Goal: Check status: Check status

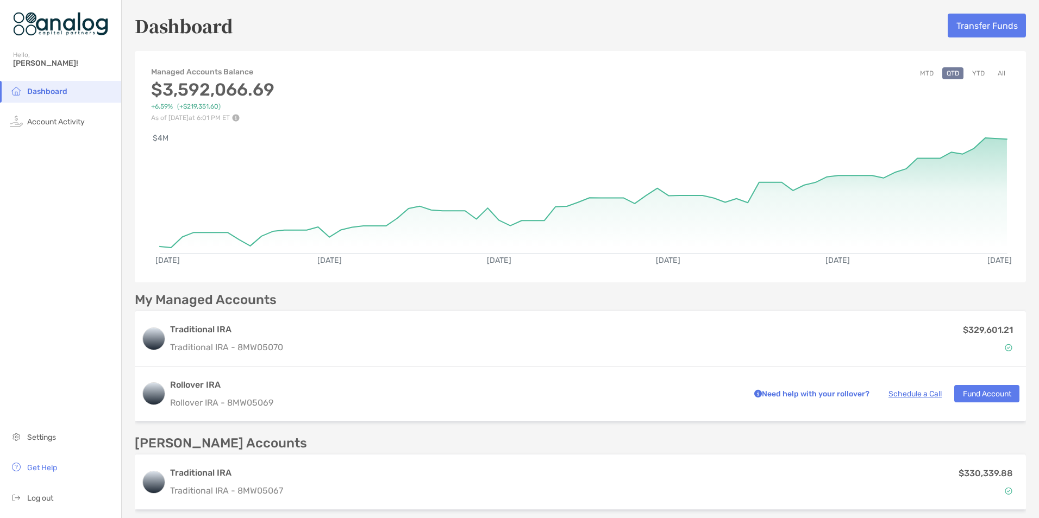
click at [919, 70] on button "MTD" at bounding box center [926, 73] width 22 height 12
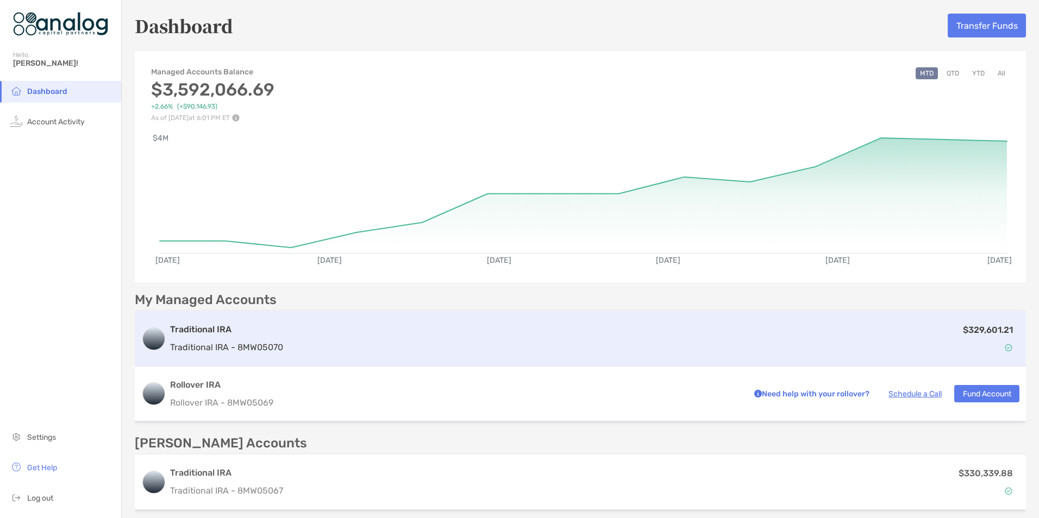
click at [774, 341] on div "$329,601.21" at bounding box center [653, 339] width 732 height 32
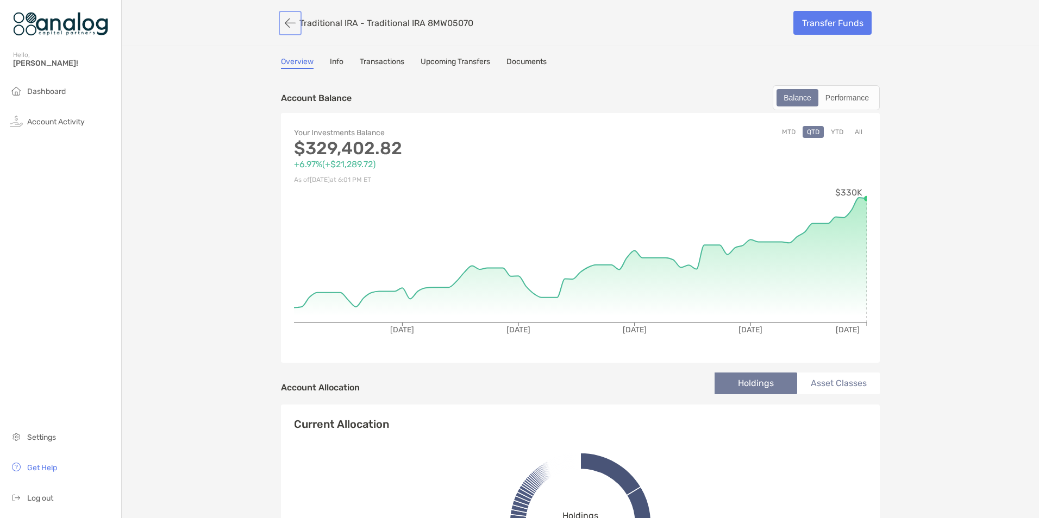
click at [284, 26] on button "button" at bounding box center [290, 23] width 18 height 20
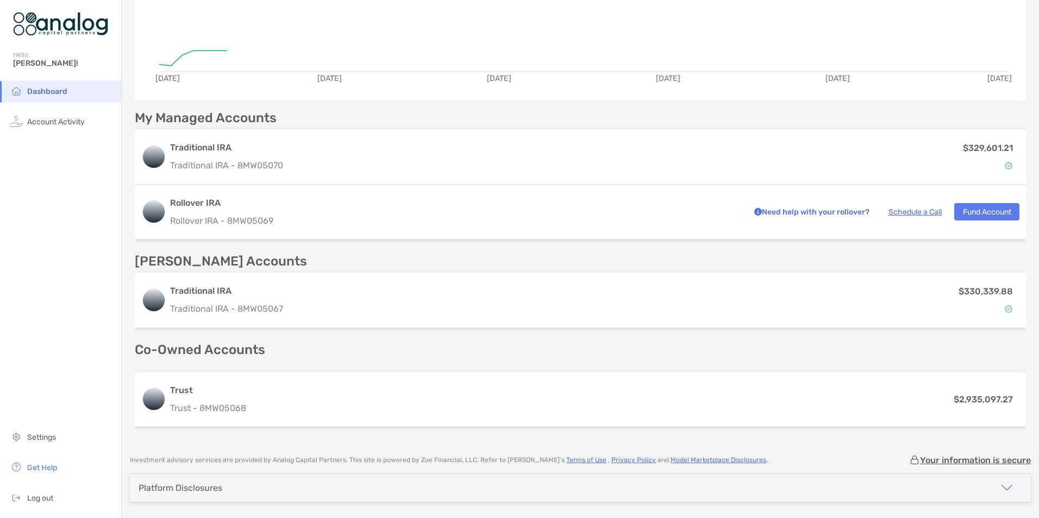
scroll to position [217, 0]
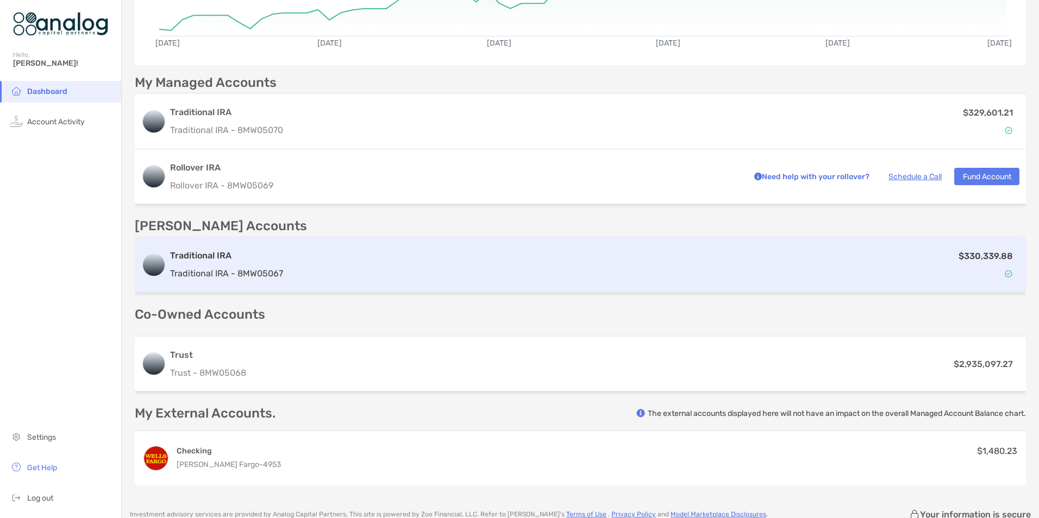
click at [756, 279] on div "$330,339.88" at bounding box center [653, 265] width 732 height 32
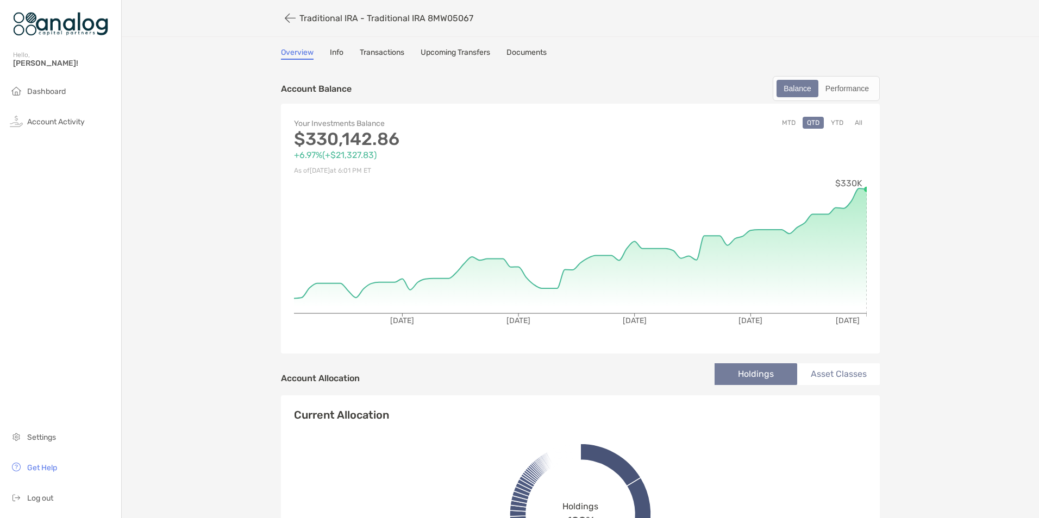
click at [786, 124] on button "MTD" at bounding box center [788, 123] width 22 height 12
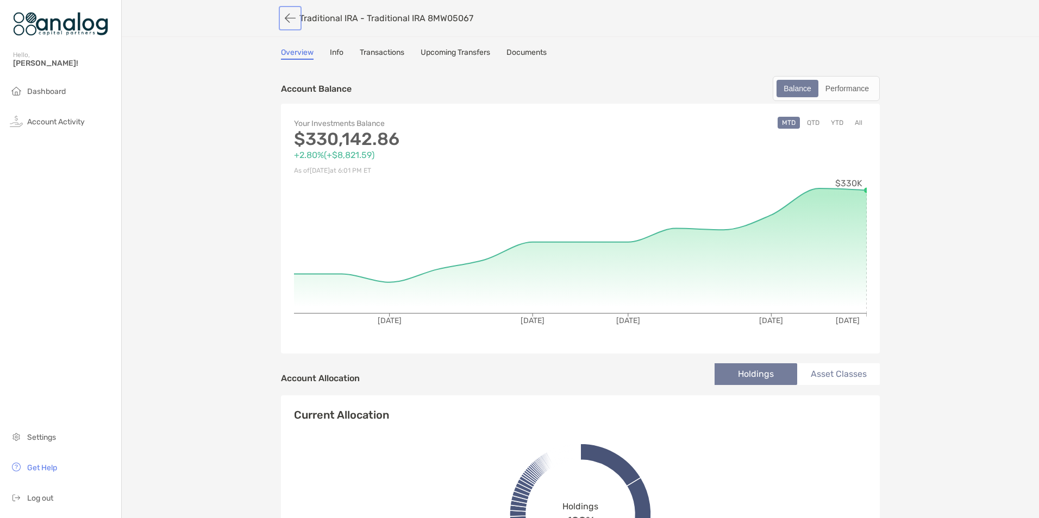
click at [281, 18] on button "button" at bounding box center [290, 18] width 18 height 20
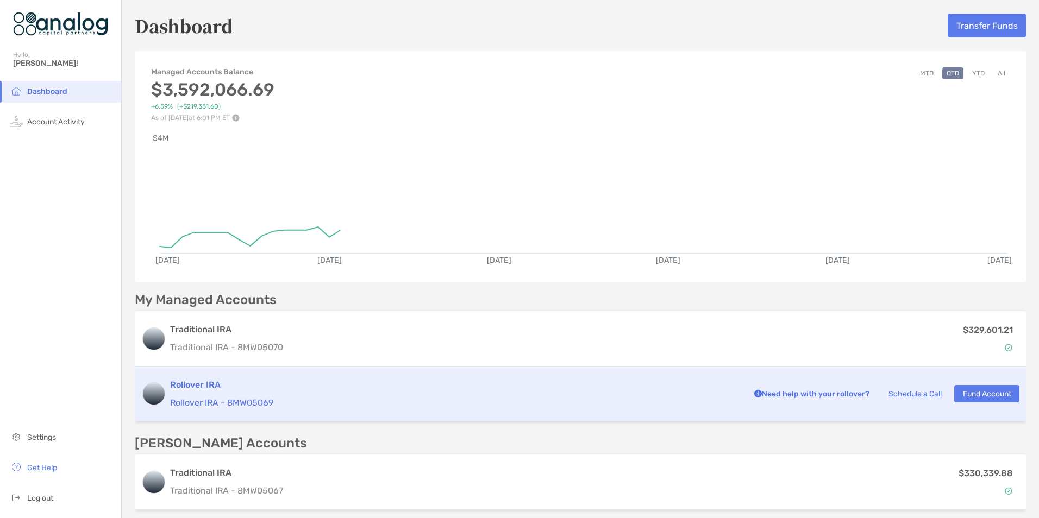
scroll to position [307, 0]
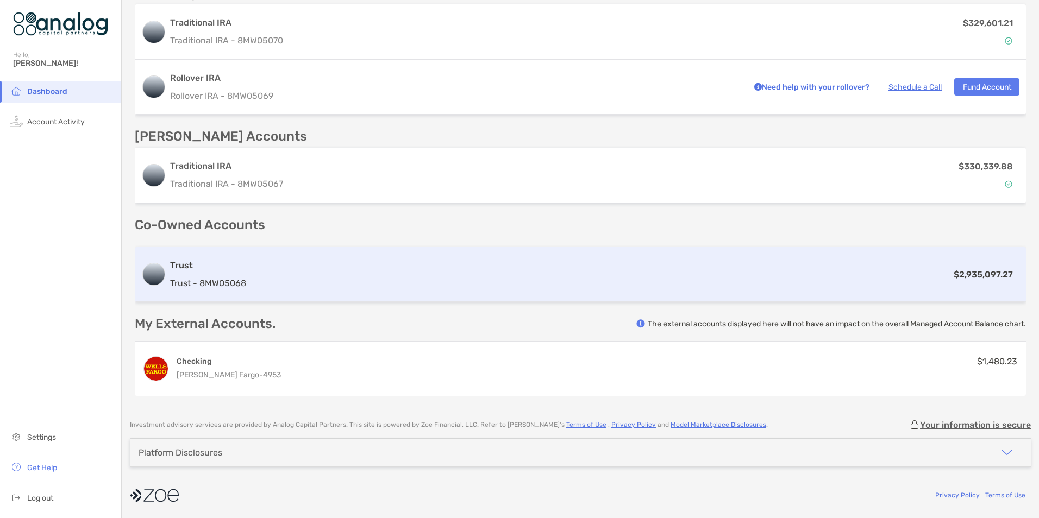
click at [706, 296] on div "Trust Trust - 8MW05068 $2,935,097.27" at bounding box center [580, 274] width 891 height 55
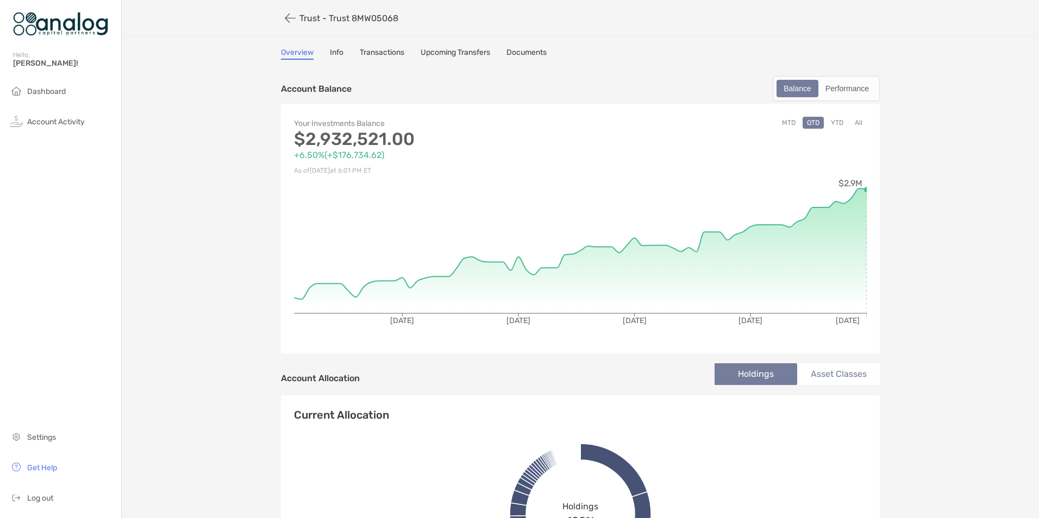
click at [785, 121] on button "MTD" at bounding box center [788, 123] width 22 height 12
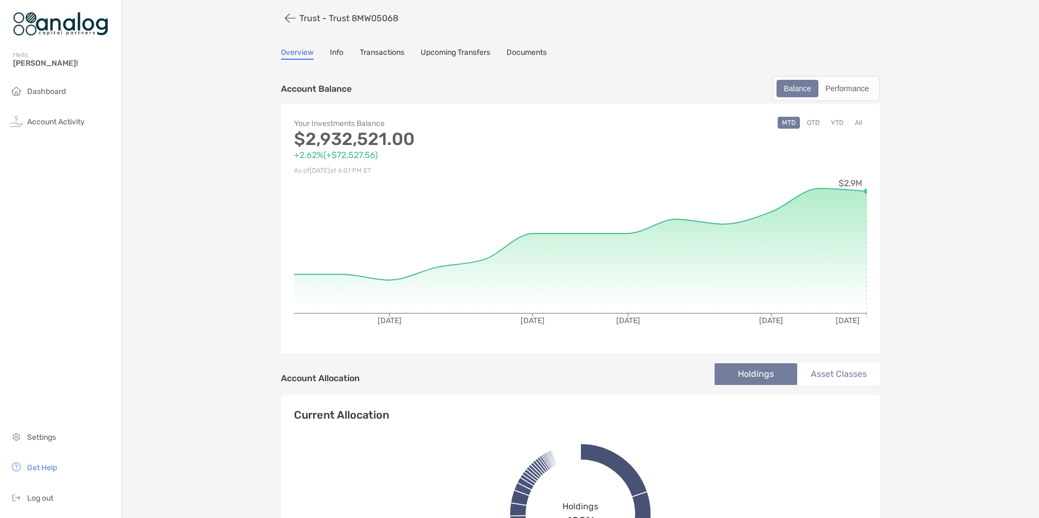
click at [369, 52] on link "Transactions" at bounding box center [382, 54] width 45 height 12
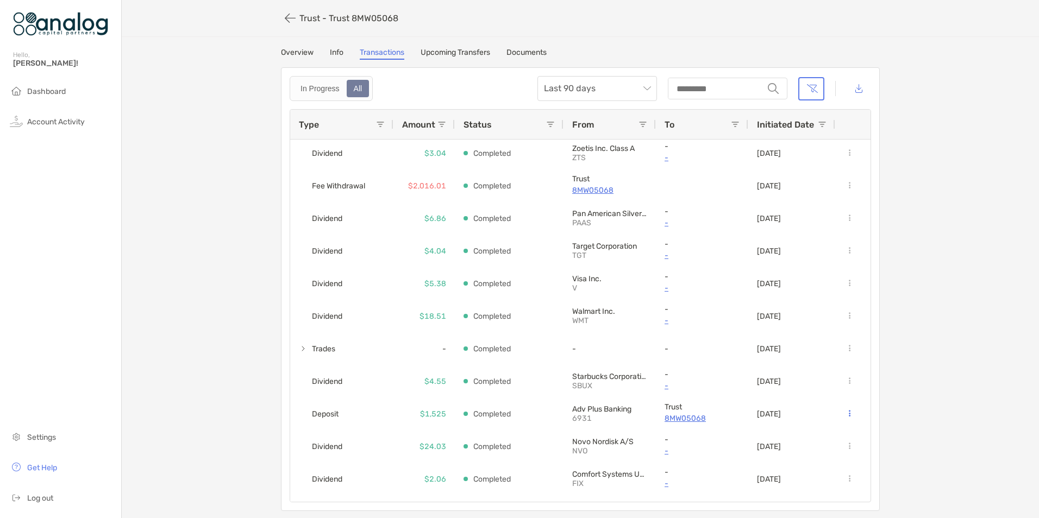
scroll to position [682, 0]
